Goal: Find specific page/section: Find specific page/section

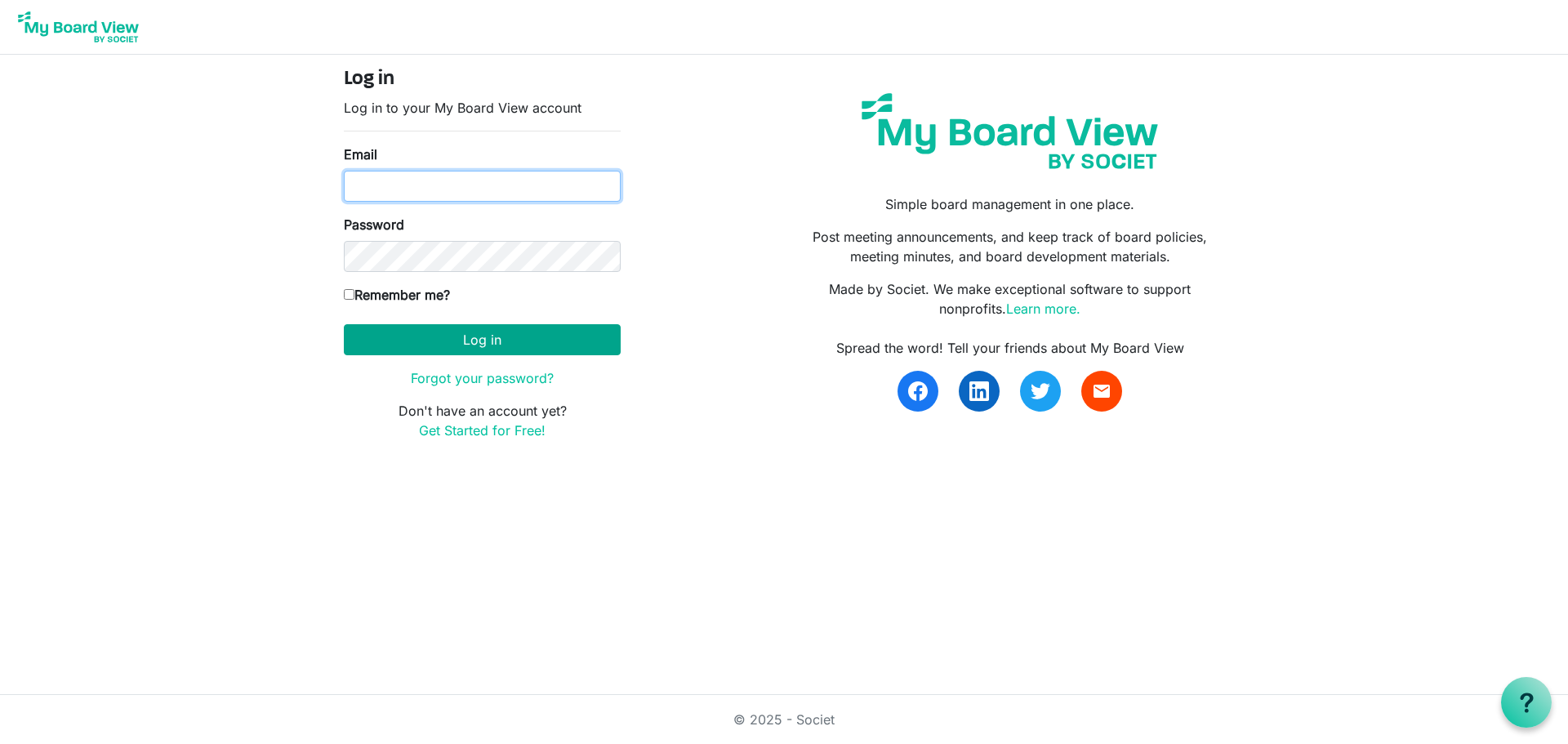
type input "[EMAIL_ADDRESS][DOMAIN_NAME]"
click at [505, 340] on button "Log in" at bounding box center [483, 339] width 277 height 31
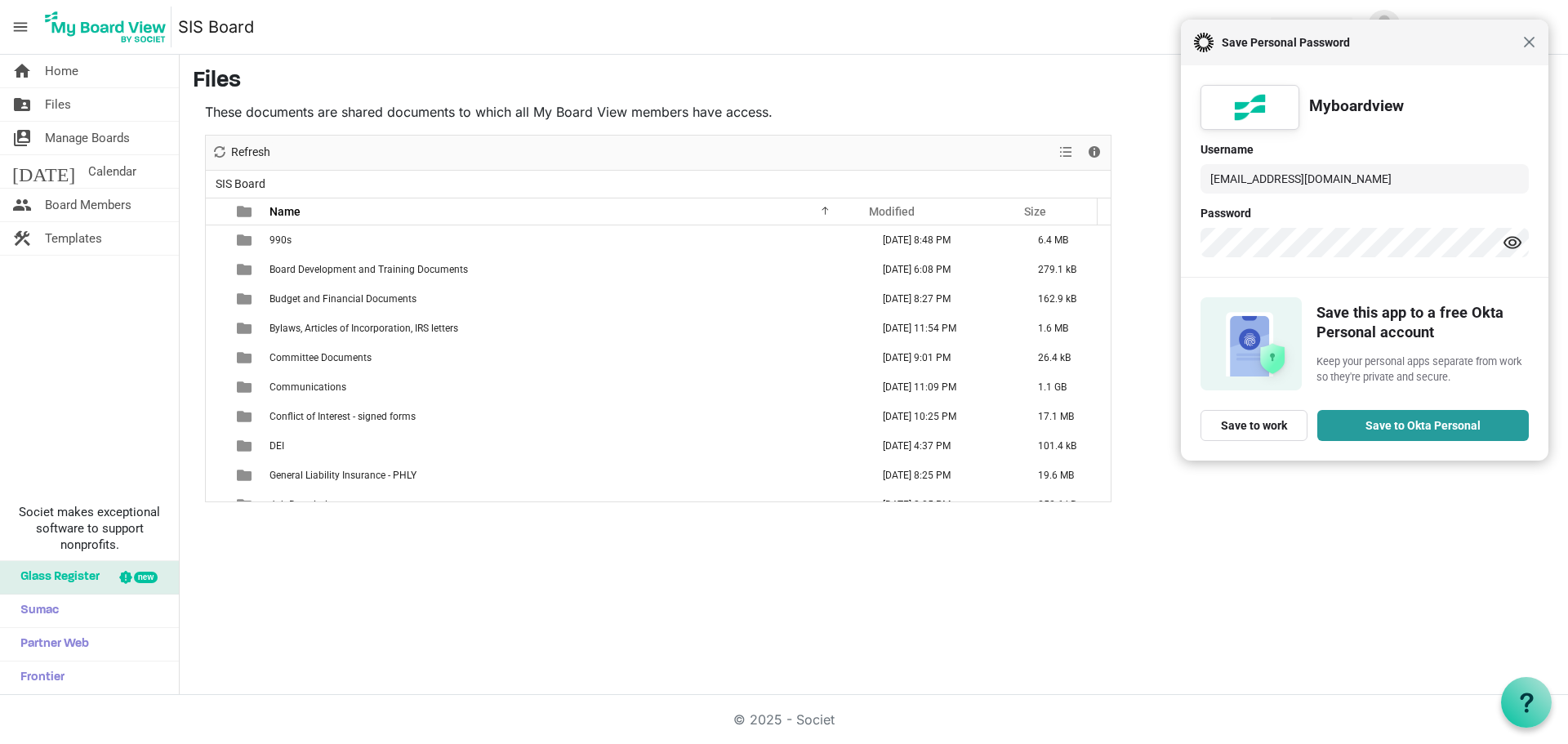
click at [1526, 46] on span "Close" at bounding box center [1529, 41] width 12 height 12
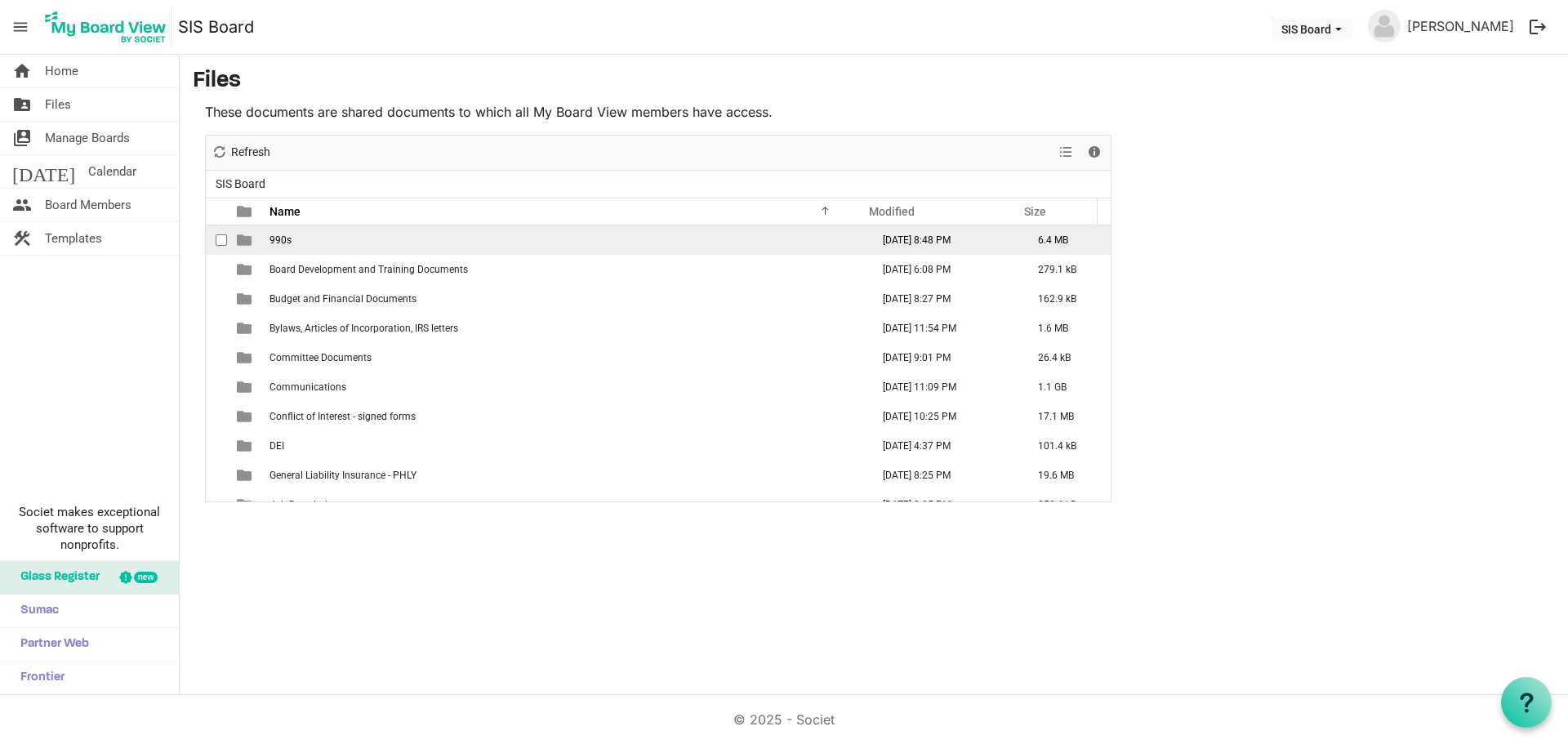
click at [285, 236] on span "990s" at bounding box center [280, 240] width 22 height 11
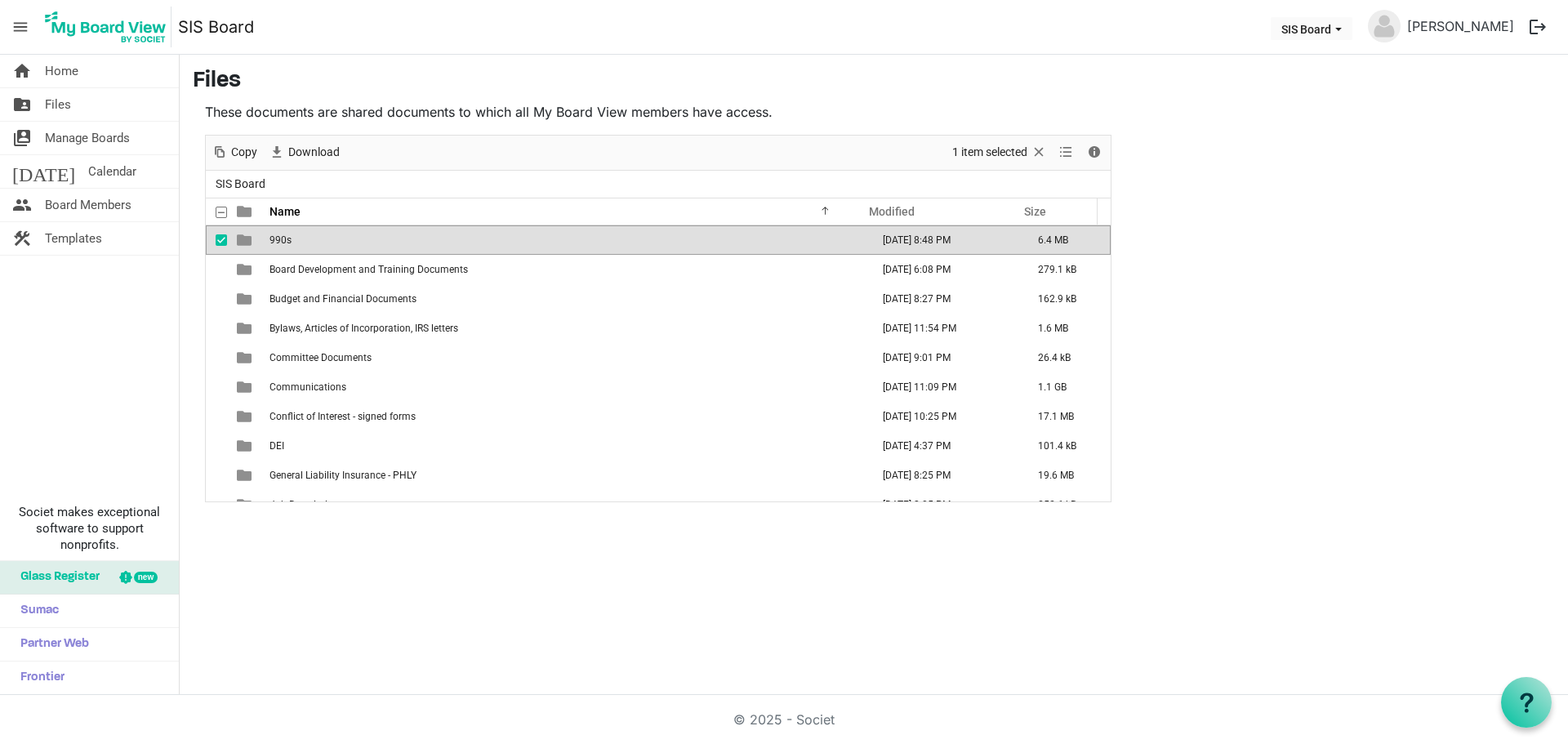
click at [285, 236] on span "990s" at bounding box center [280, 240] width 22 height 11
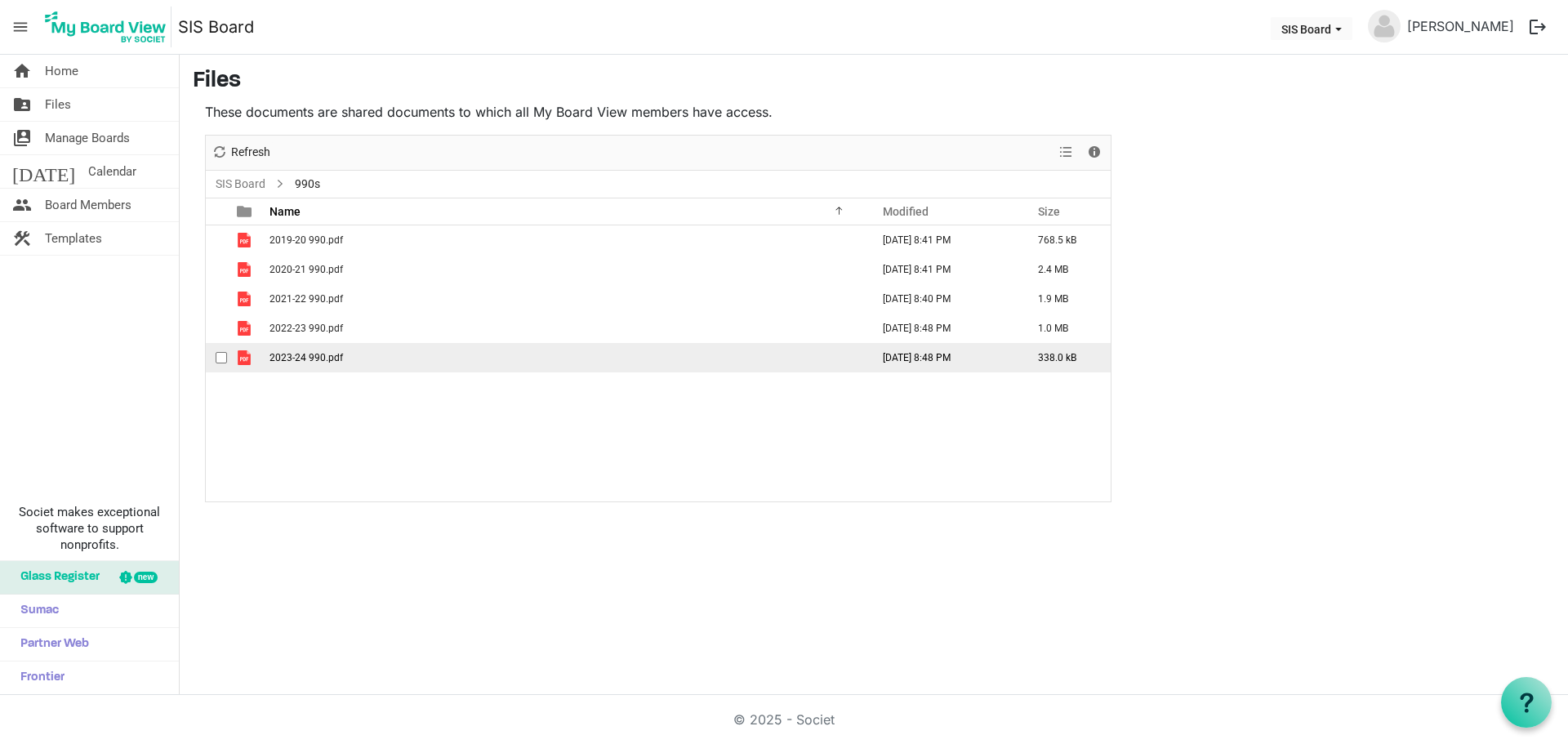
click at [295, 356] on span "2023-24 990.pdf" at bounding box center [307, 357] width 74 height 11
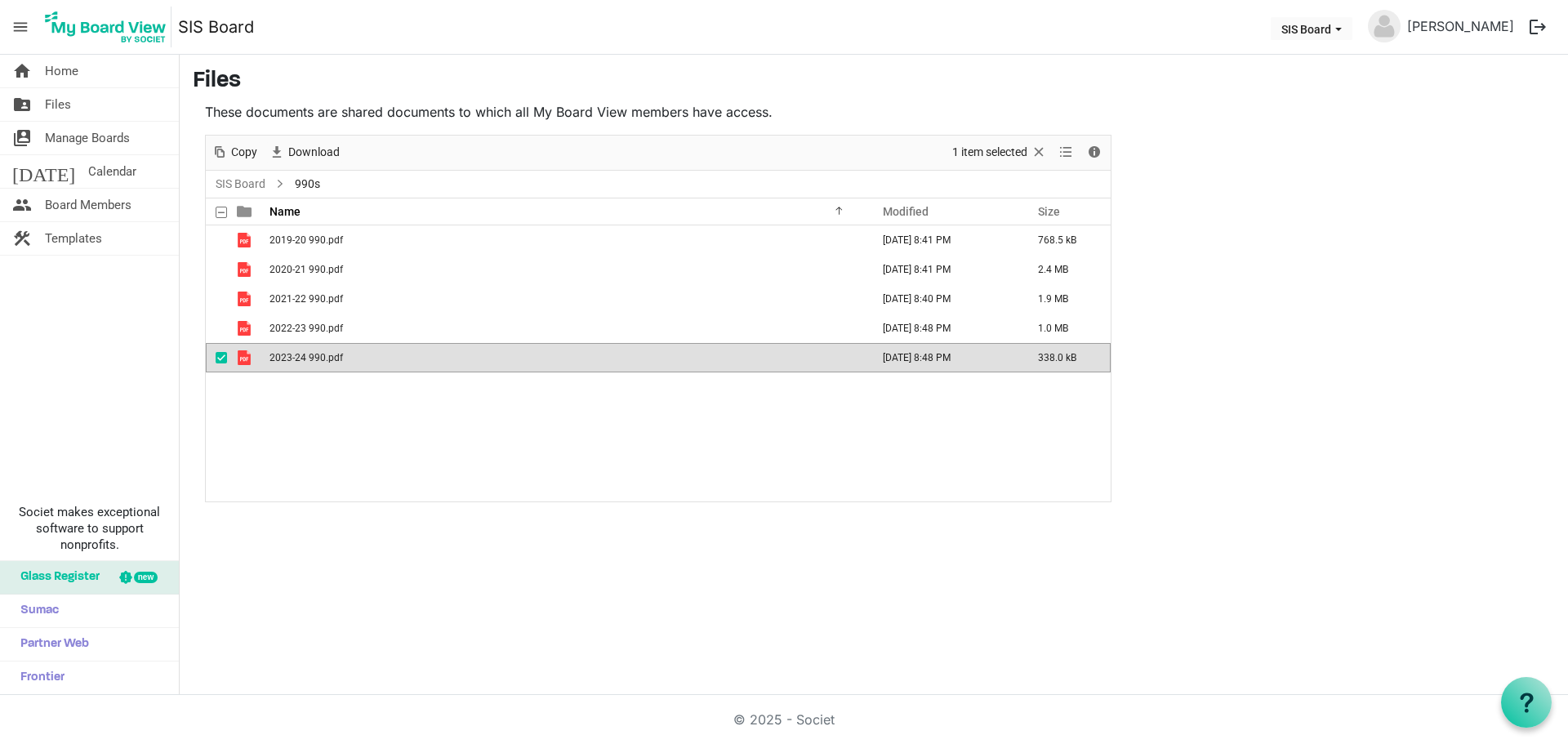
click at [295, 356] on span "2023-24 990.pdf" at bounding box center [307, 357] width 74 height 11
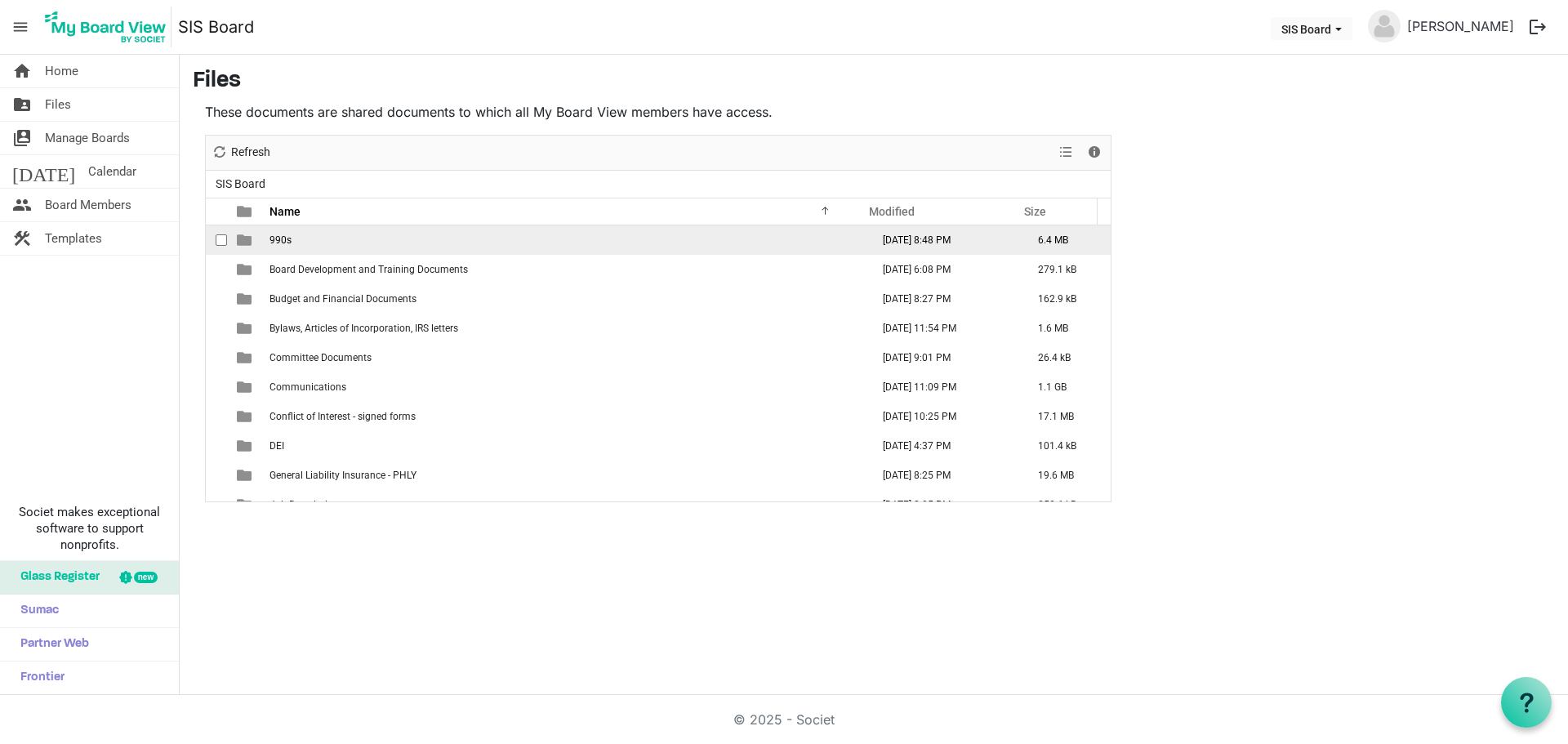
click at [305, 241] on td "990s" at bounding box center [565, 240] width 601 height 29
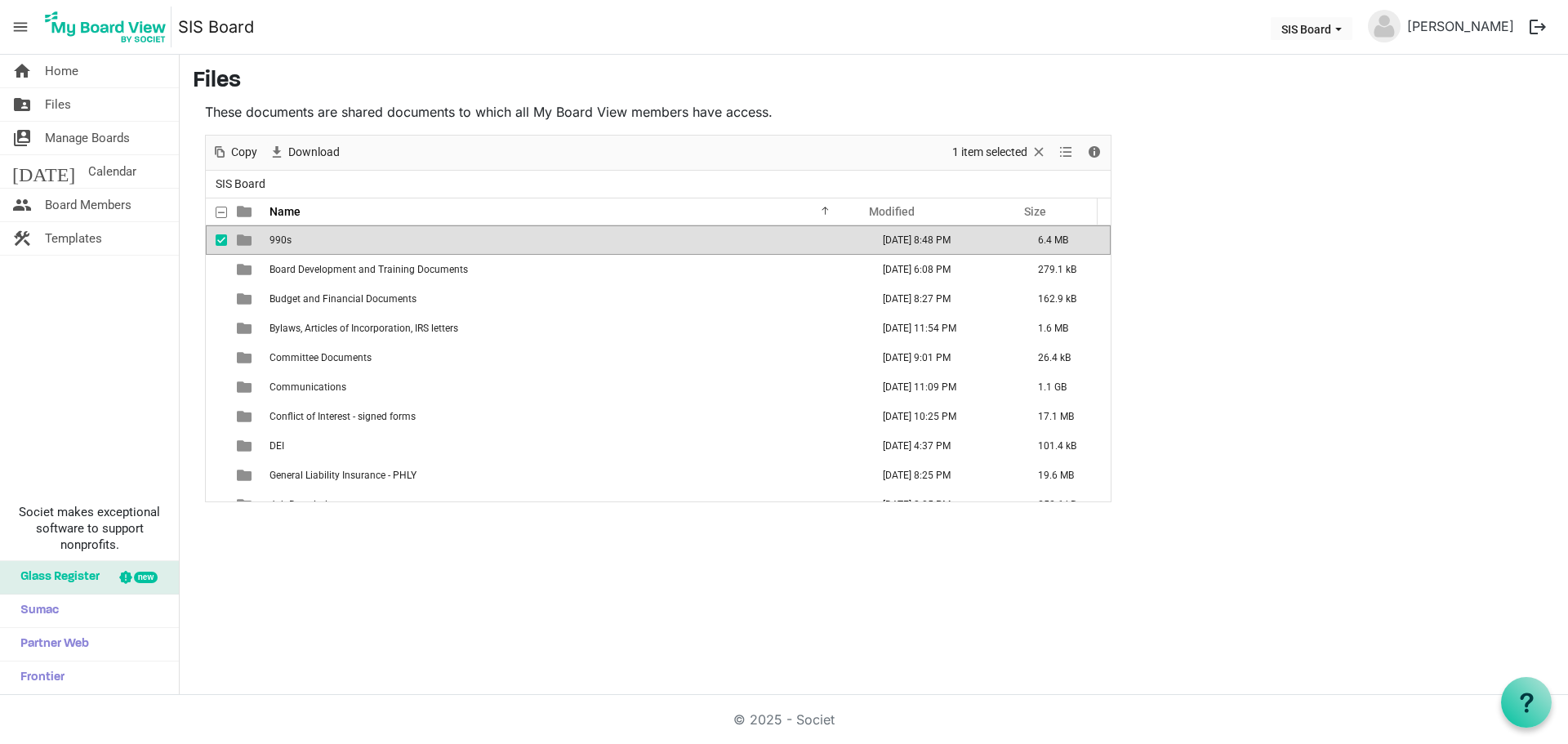
click at [305, 241] on td "990s" at bounding box center [565, 240] width 601 height 29
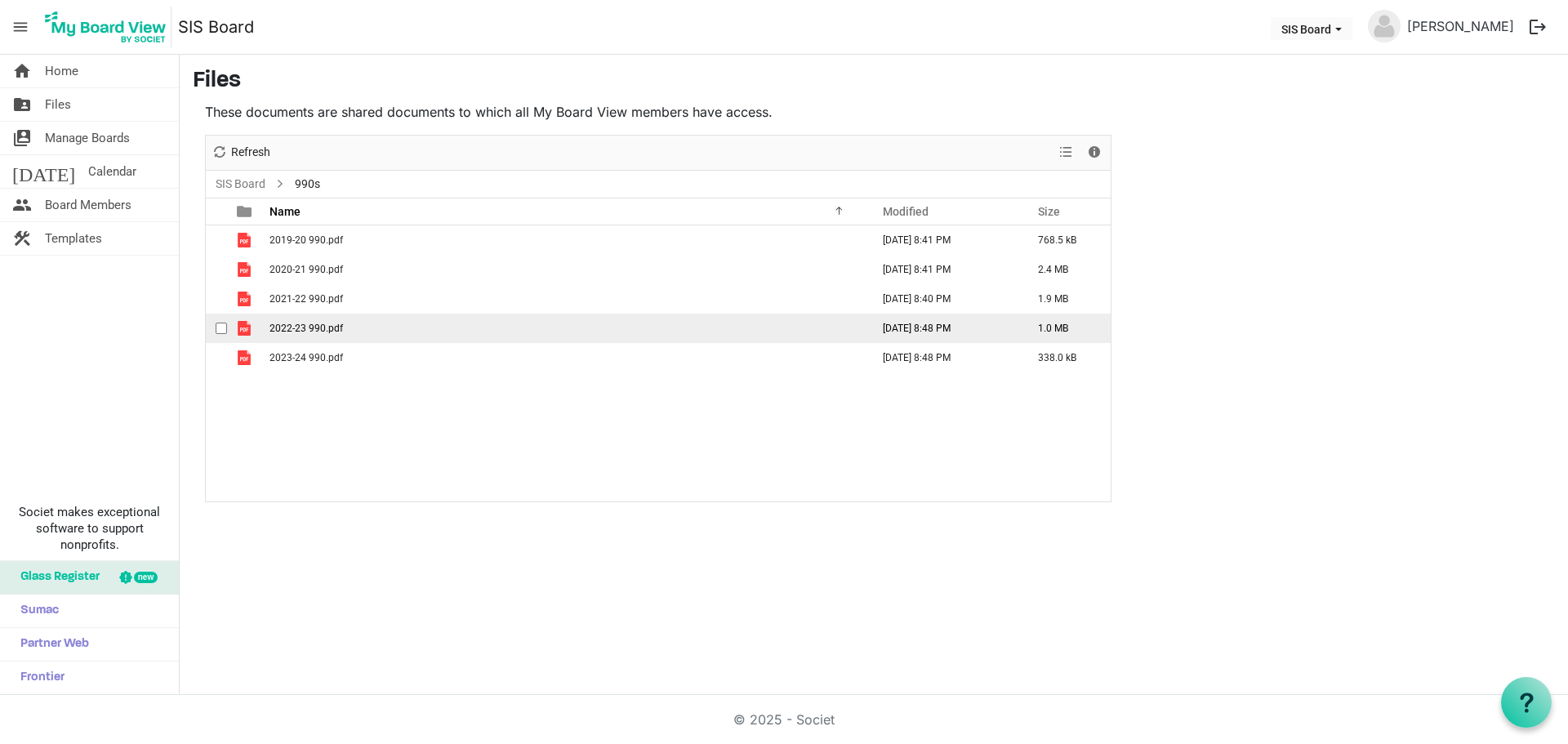
click at [330, 332] on span "2022-23 990.pdf" at bounding box center [307, 328] width 74 height 11
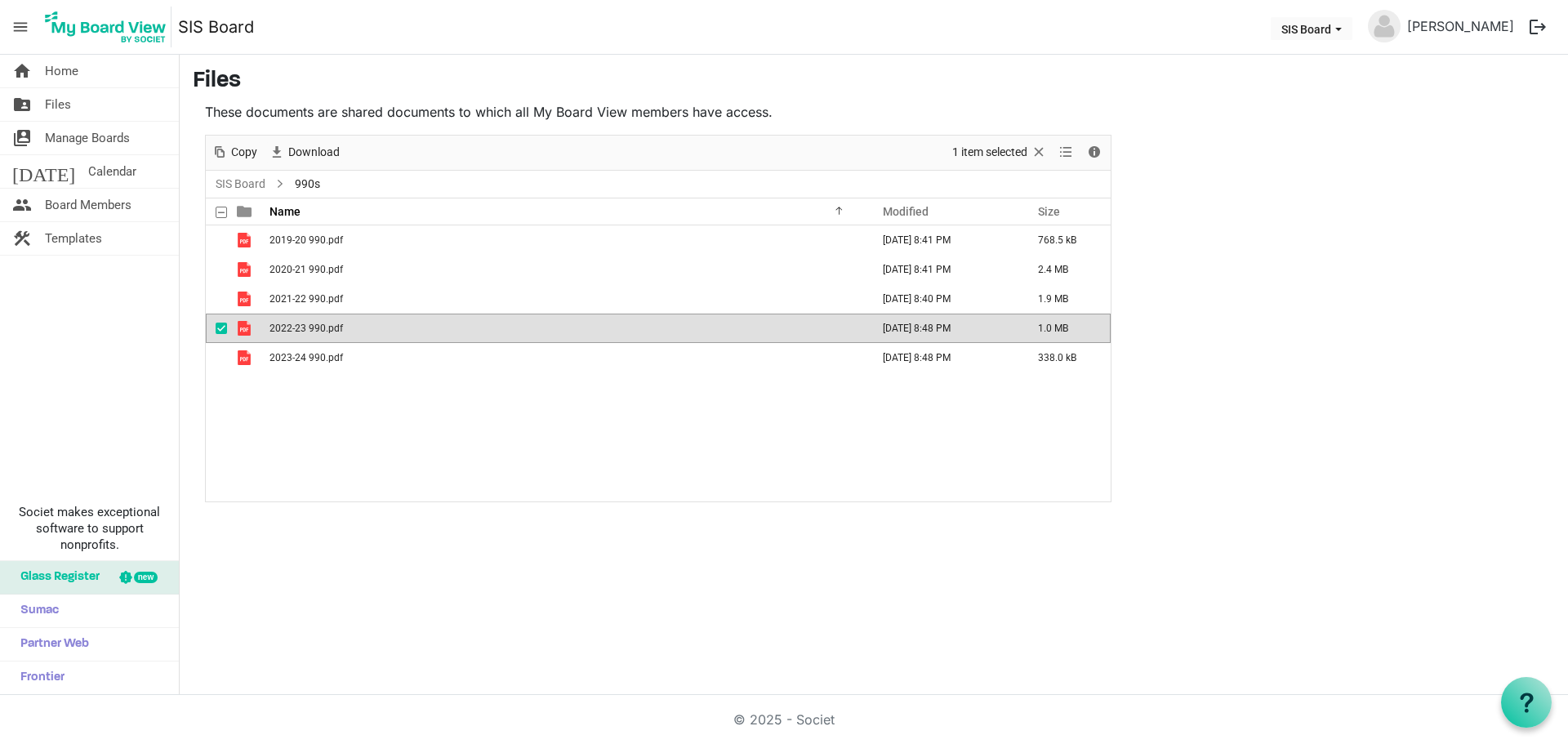
click at [330, 332] on span "2022-23 990.pdf" at bounding box center [307, 328] width 74 height 11
click at [251, 187] on link "SIS Board" at bounding box center [241, 184] width 57 height 21
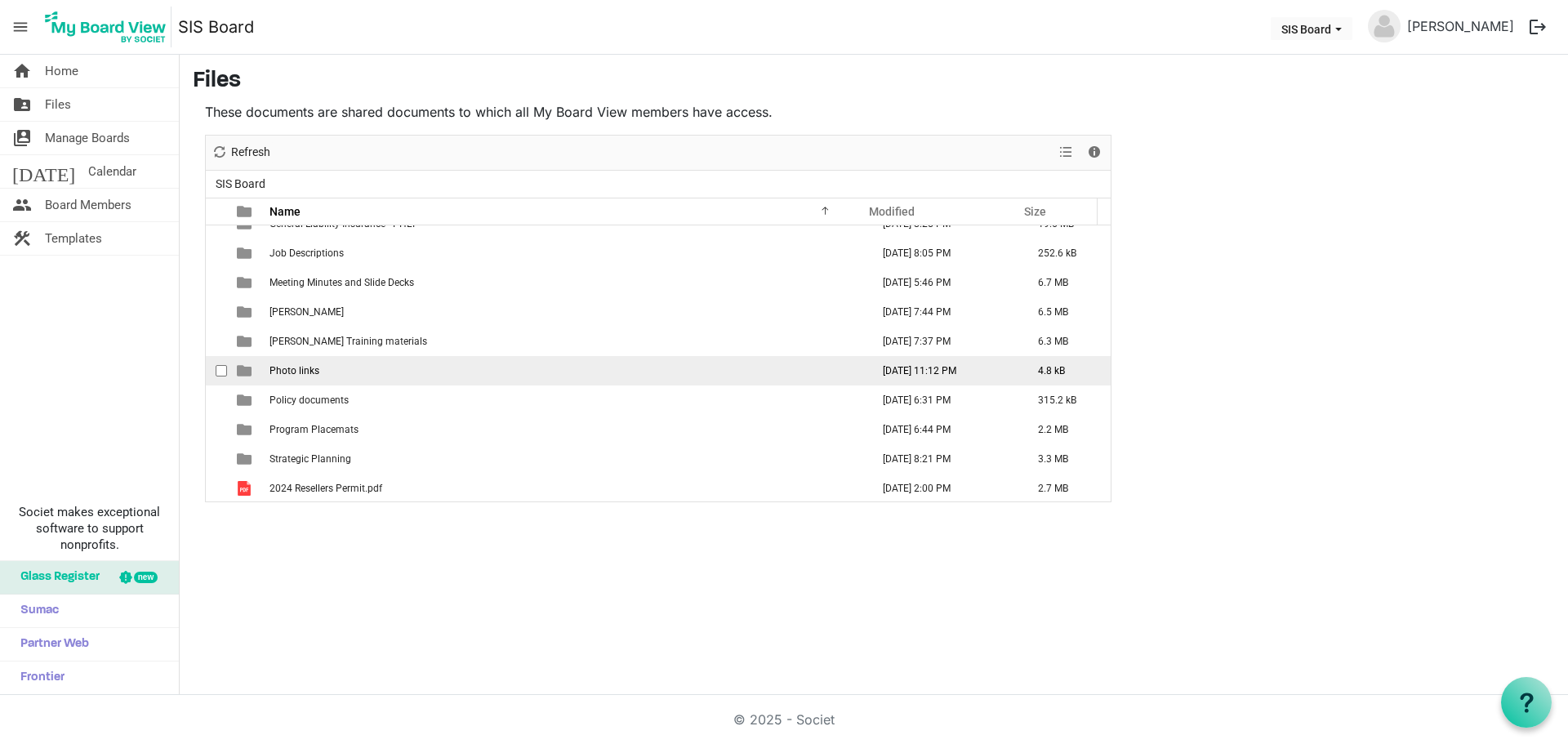
scroll to position [253, 0]
